Goal: Task Accomplishment & Management: Manage account settings

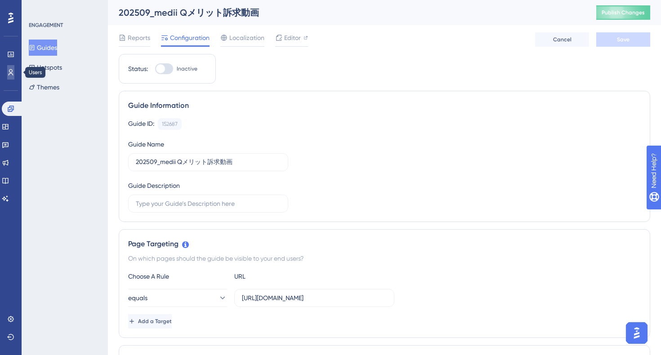
click at [11, 75] on icon at bounding box center [10, 72] width 7 height 7
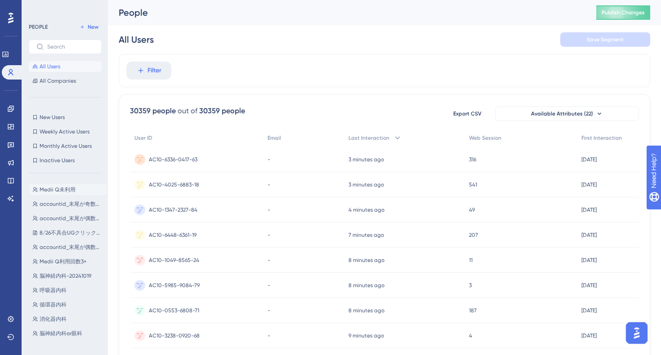
click at [72, 193] on span "Medii Q未利用" at bounding box center [58, 189] width 36 height 7
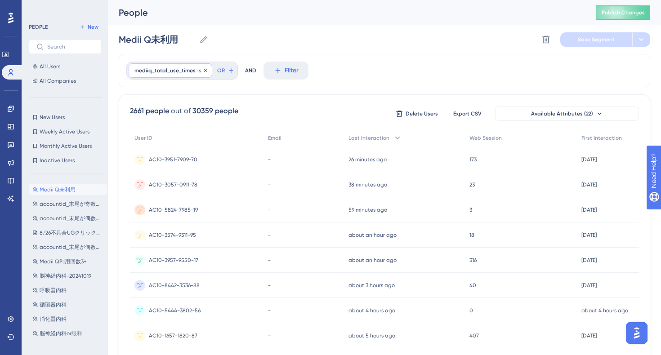
click at [188, 76] on div "mediiq_total_use_times is 0 0 Remove" at bounding box center [171, 70] width 84 height 14
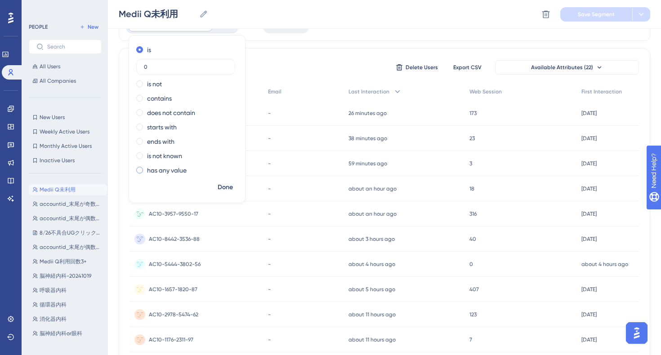
scroll to position [50, 0]
click at [157, 152] on label "is not known" at bounding box center [164, 155] width 35 height 11
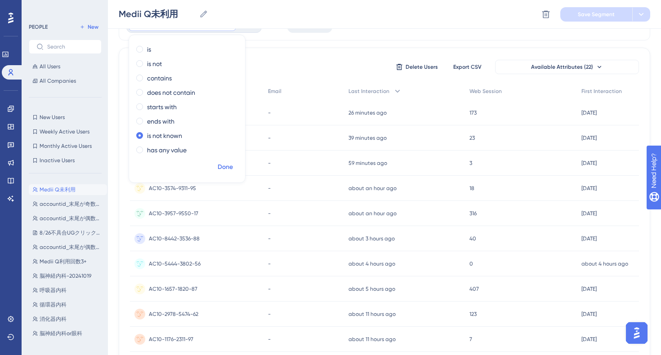
click at [222, 167] on span "Done" at bounding box center [225, 167] width 15 height 11
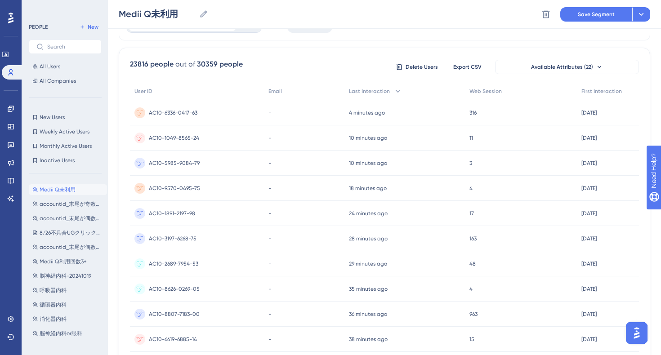
scroll to position [0, 0]
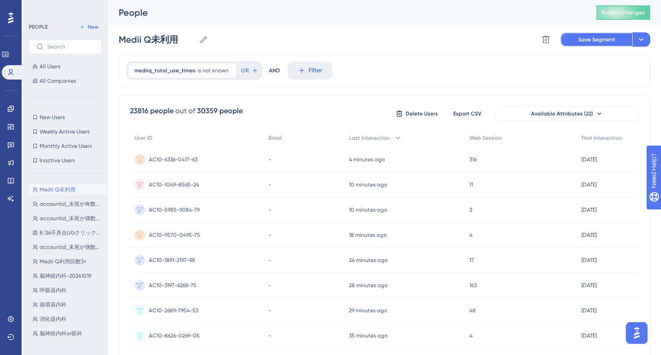
click at [578, 38] on button "Save Segment" at bounding box center [596, 39] width 72 height 14
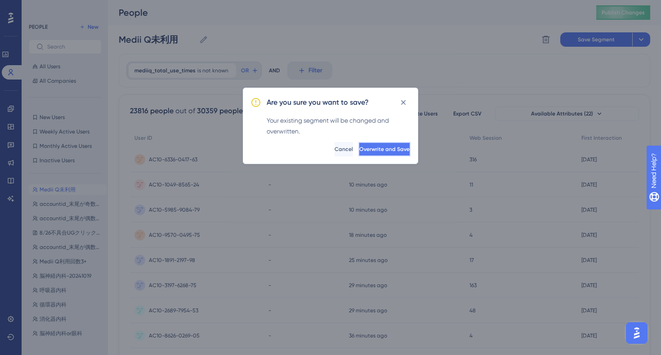
click at [369, 149] on span "Overwrite and Save" at bounding box center [384, 149] width 50 height 7
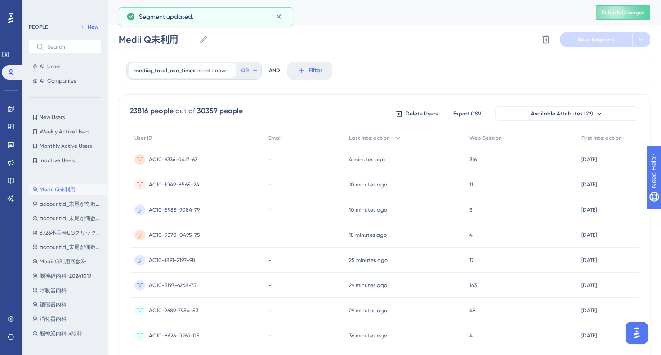
click at [403, 43] on div "Medii Q未利用 Medii Q未利用 Delete Segment Save Segment" at bounding box center [385, 39] width 532 height 29
click at [10, 74] on icon at bounding box center [10, 72] width 7 height 7
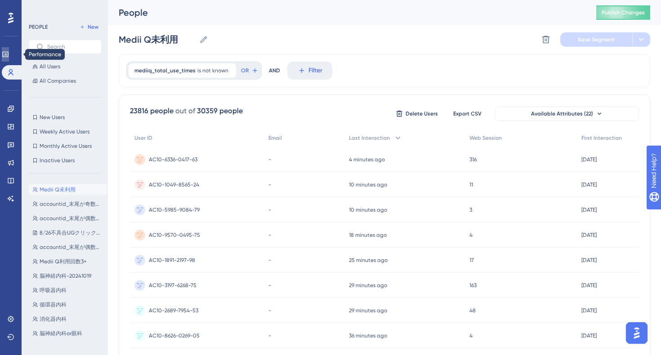
click at [9, 59] on link at bounding box center [5, 54] width 7 height 14
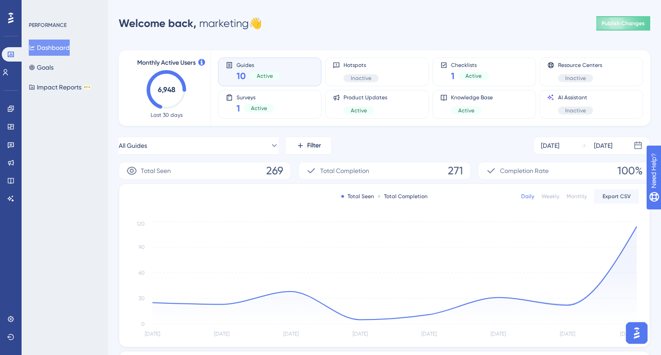
click at [393, 148] on div "All Guides Filter [DATE] [DATE]" at bounding box center [385, 146] width 532 height 18
click at [392, 30] on div "Welcome back, marketing 👋 Publish Changes" at bounding box center [385, 23] width 532 height 18
